Goal: Transaction & Acquisition: Purchase product/service

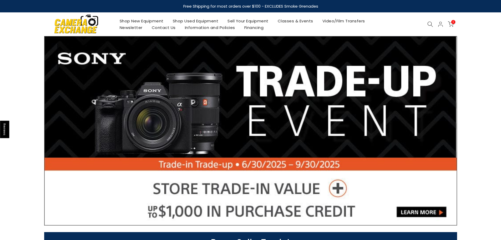
click at [429, 23] on icon at bounding box center [430, 24] width 6 height 6
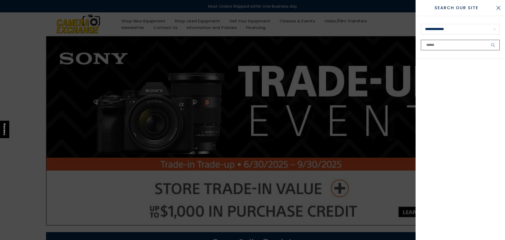
click at [435, 48] on input "text" at bounding box center [460, 45] width 79 height 11
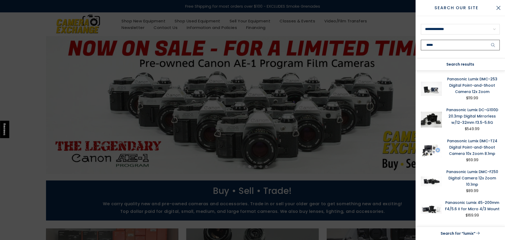
type input "*****"
click at [487, 40] on button "submit" at bounding box center [493, 45] width 13 height 11
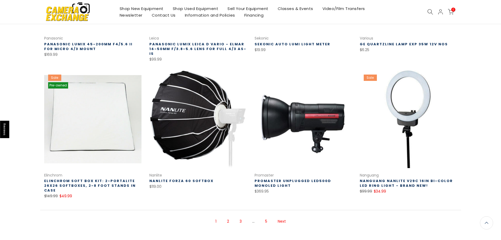
scroll to position [362, 0]
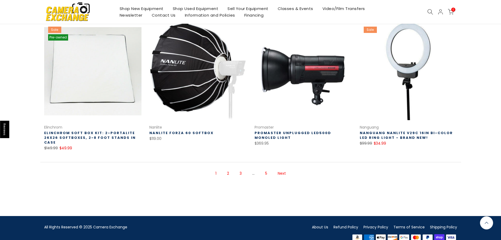
click at [281, 169] on link "Next" at bounding box center [281, 173] width 13 height 9
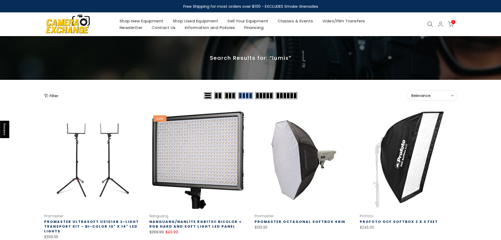
click at [433, 26] on icon at bounding box center [430, 24] width 6 height 6
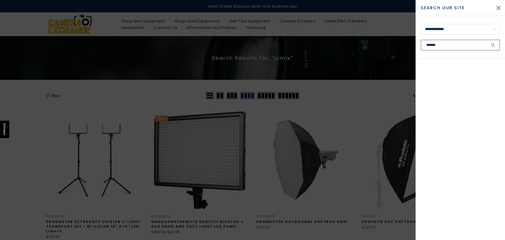
type input "*******"
click at [487, 40] on button "submit" at bounding box center [493, 45] width 13 height 11
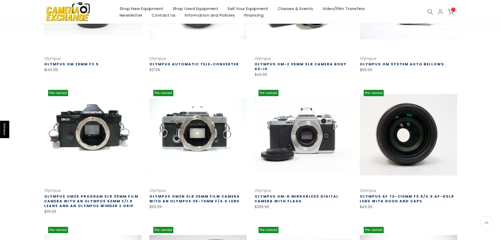
scroll to position [158, 0]
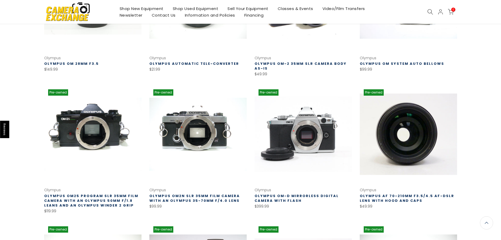
click at [299, 134] on link at bounding box center [303, 133] width 97 height 97
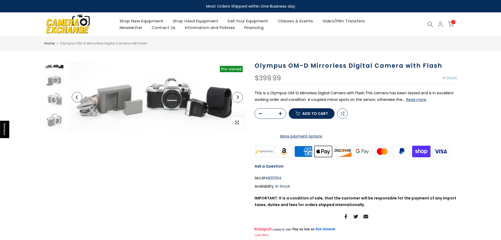
click at [413, 100] on button "Read more" at bounding box center [416, 99] width 20 height 5
click at [57, 96] on img at bounding box center [54, 99] width 21 height 18
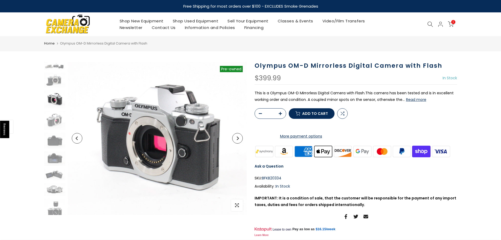
scroll to position [2, 0]
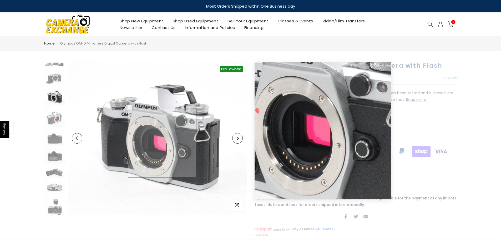
click at [162, 143] on img at bounding box center [157, 138] width 179 height 153
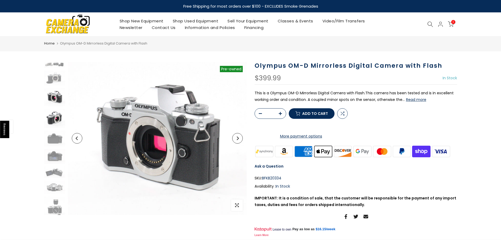
click at [48, 117] on img at bounding box center [54, 118] width 21 height 19
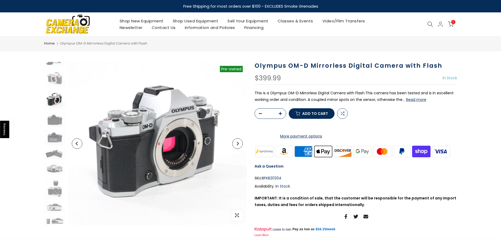
scroll to position [23, 0]
click at [52, 169] on img at bounding box center [54, 166] width 21 height 13
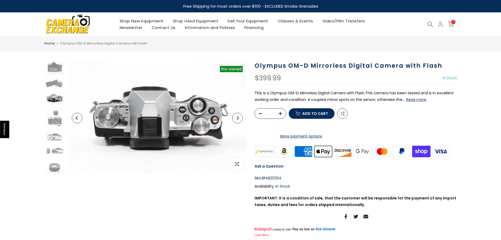
scroll to position [94, 0]
